Goal: Transaction & Acquisition: Obtain resource

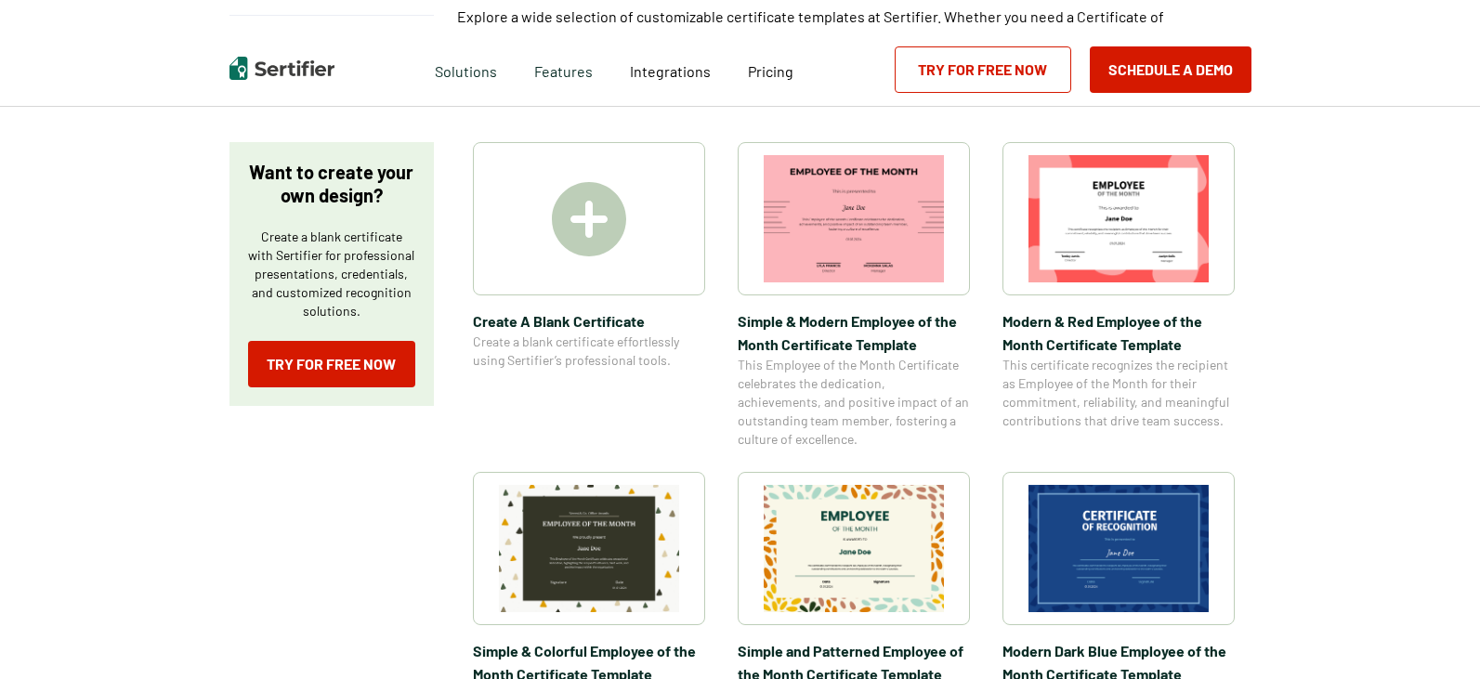
scroll to position [279, 0]
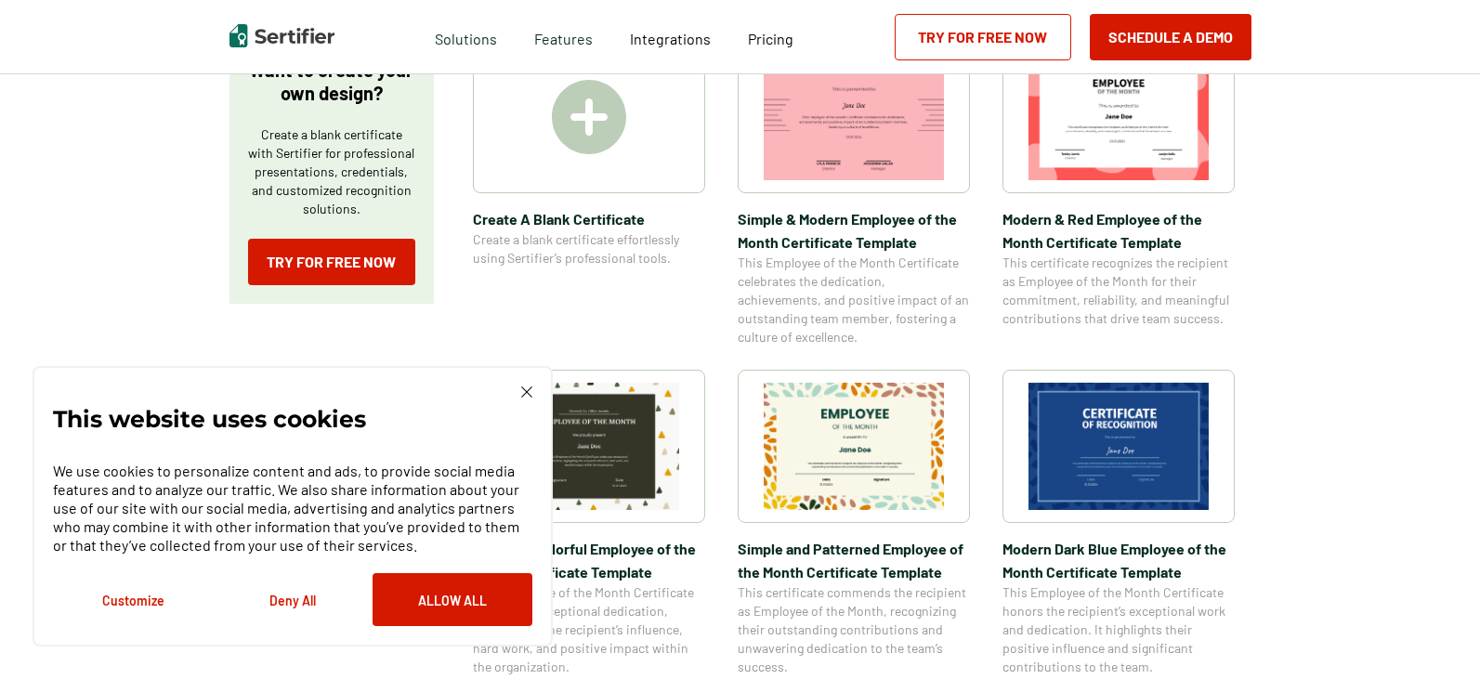
drag, startPoint x: 1393, startPoint y: 397, endPoint x: 1287, endPoint y: 426, distance: 110.0
click at [526, 392] on img at bounding box center [526, 392] width 11 height 11
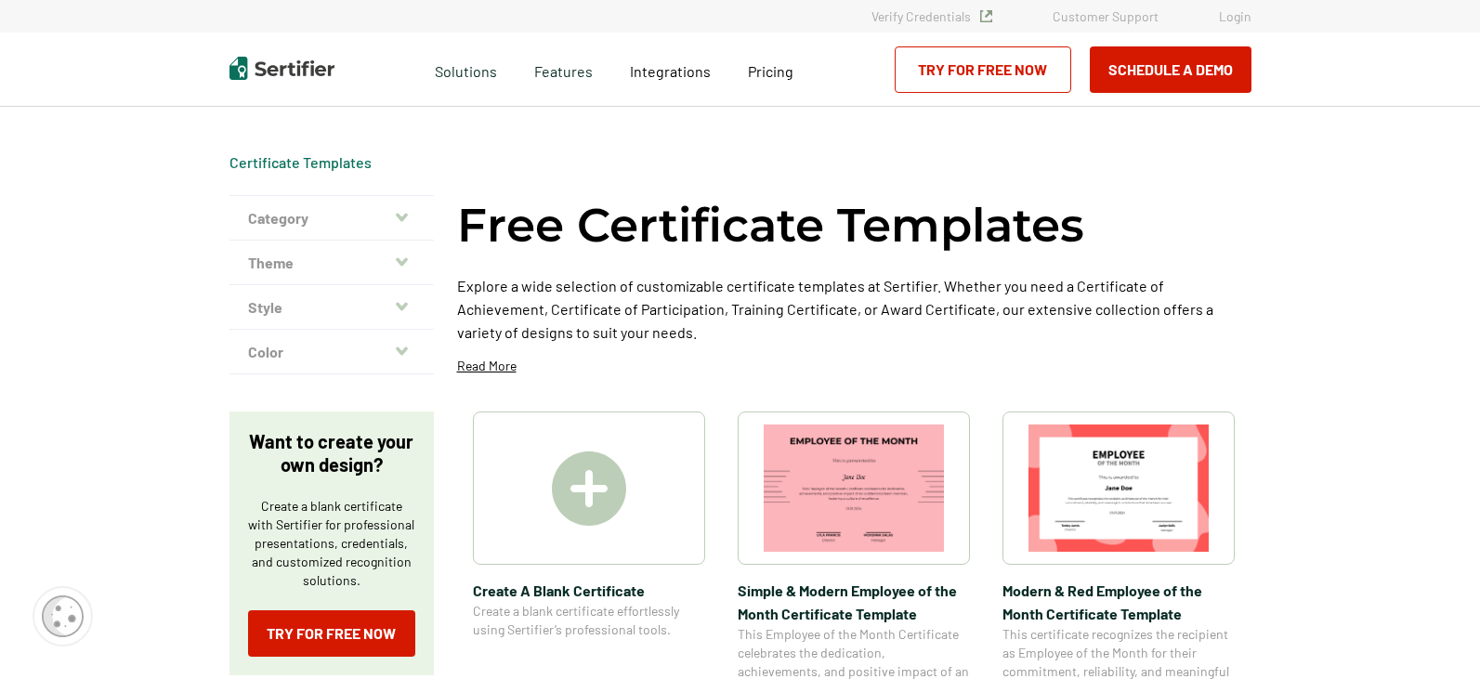
click at [580, 497] on img at bounding box center [589, 489] width 74 height 74
click at [864, 483] on img at bounding box center [854, 488] width 180 height 127
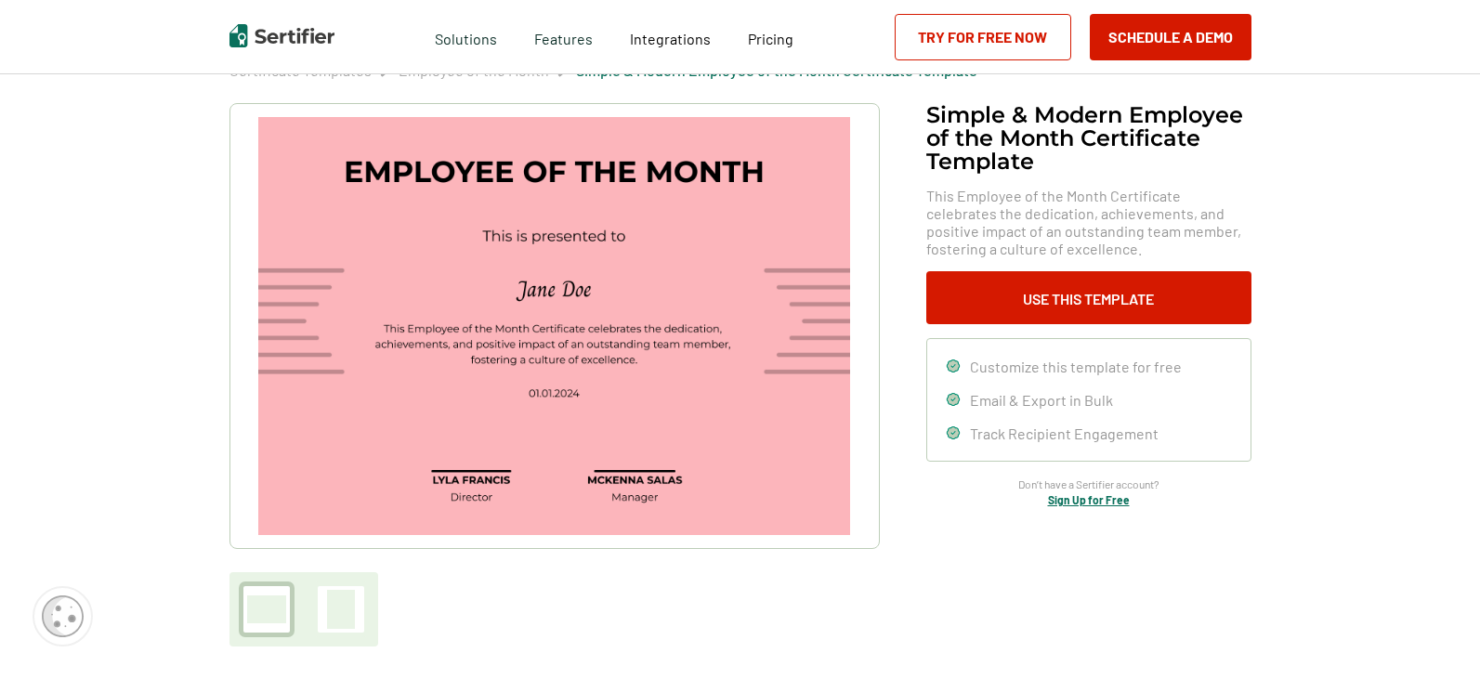
scroll to position [93, 0]
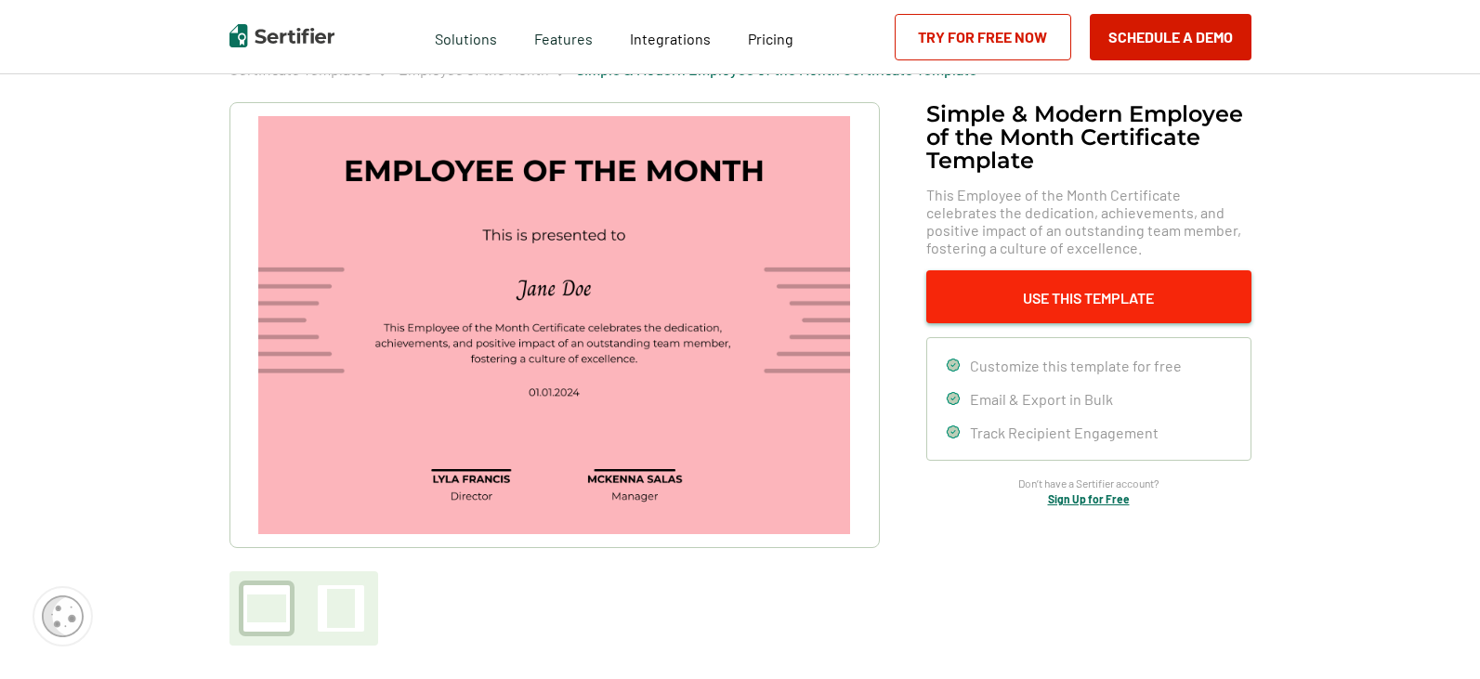
click at [1076, 311] on button "Use This Template" at bounding box center [1088, 296] width 325 height 53
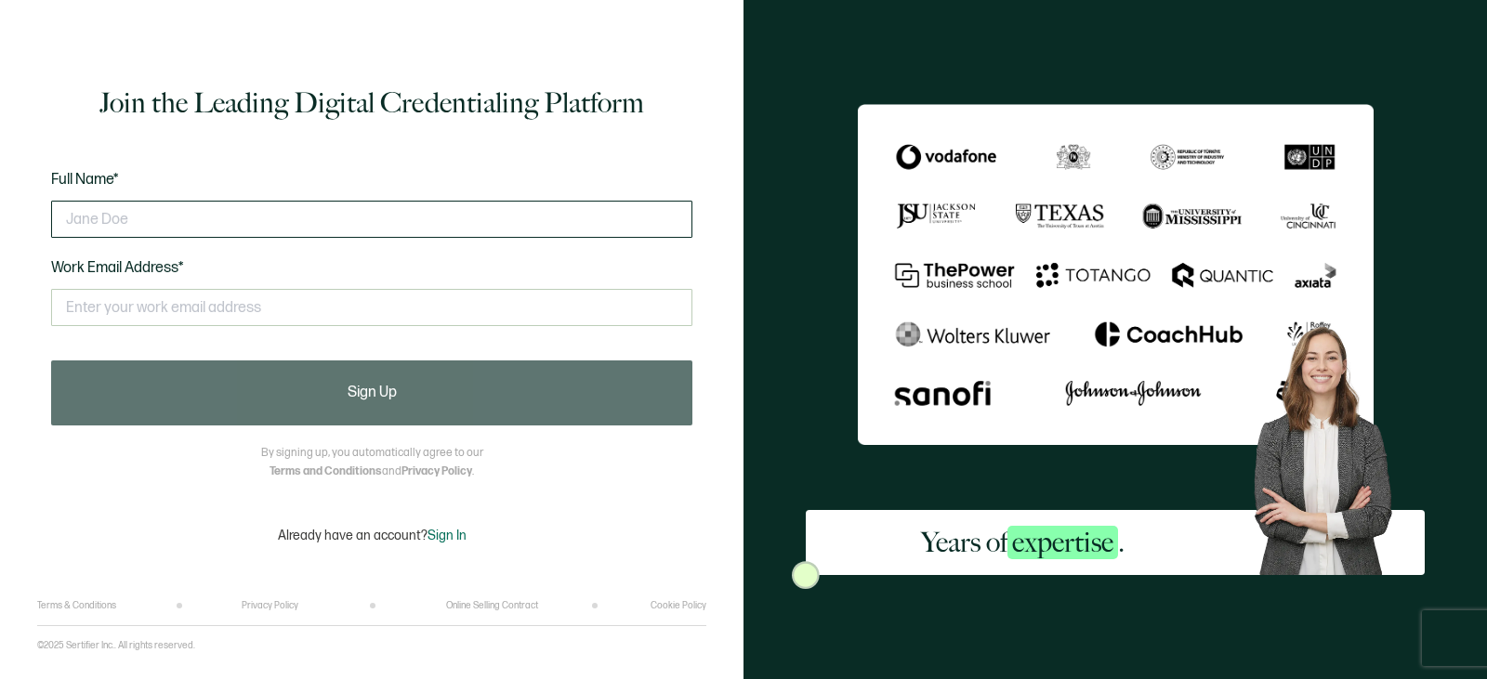
click at [220, 217] on input "text" at bounding box center [371, 219] width 641 height 37
type input "t"
type input "[PERSON_NAME]"
click at [292, 294] on input "text" at bounding box center [371, 307] width 641 height 37
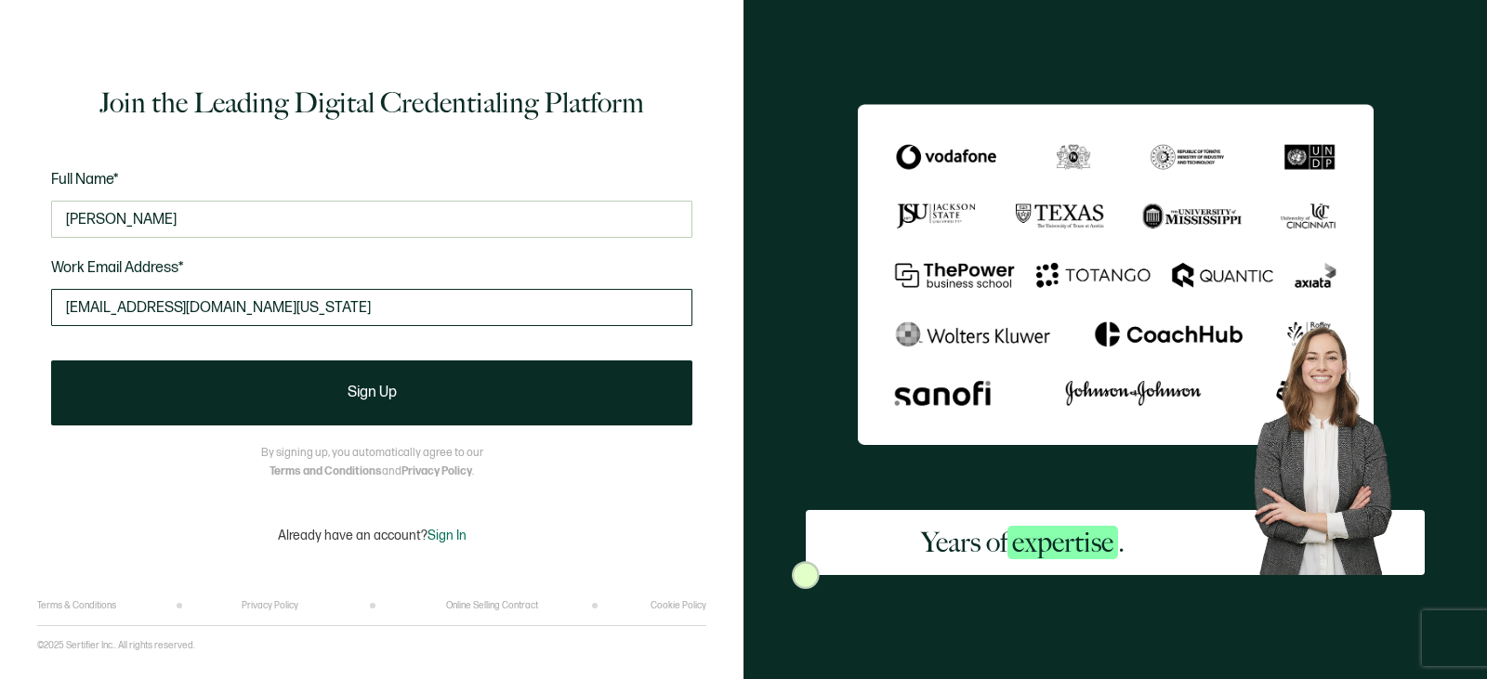
type input "[EMAIL_ADDRESS][DOMAIN_NAME][US_STATE]"
